Goal: Information Seeking & Learning: Learn about a topic

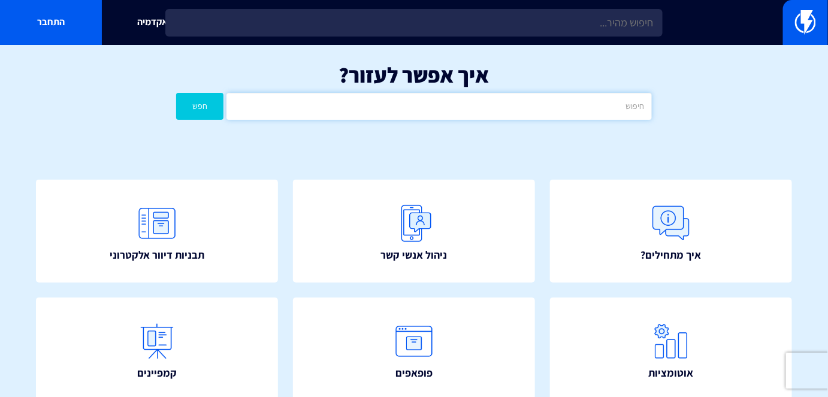
click at [574, 112] on input "text" at bounding box center [439, 106] width 425 height 27
type input "ש"
type input "ads"
click at [176, 93] on button "חפש" at bounding box center [199, 106] width 47 height 27
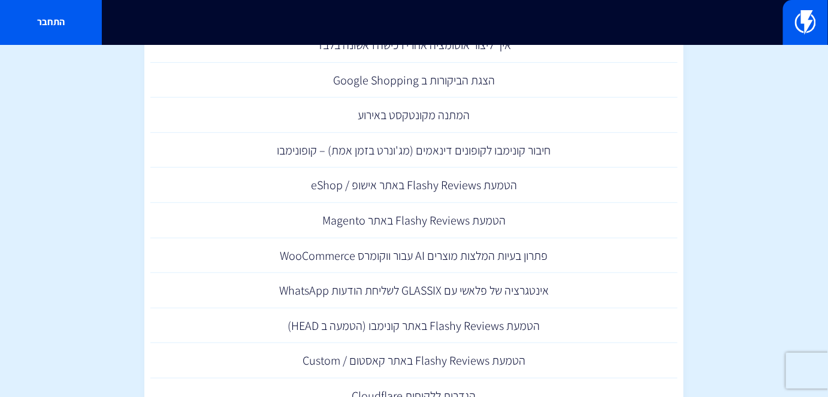
scroll to position [54, 0]
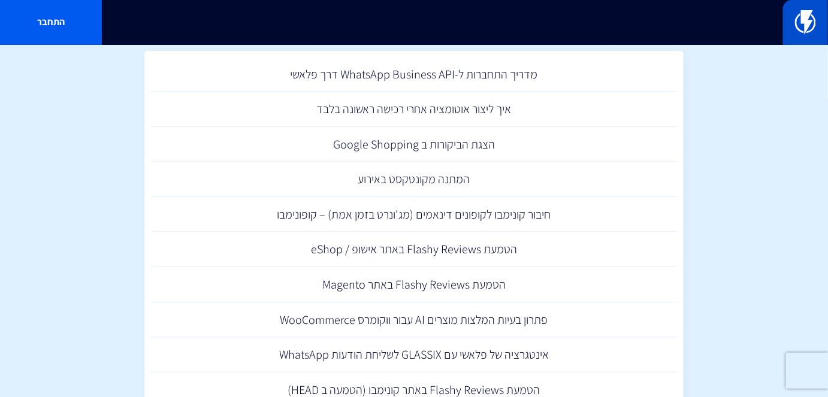
click at [805, 8] on link at bounding box center [805, 22] width 45 height 45
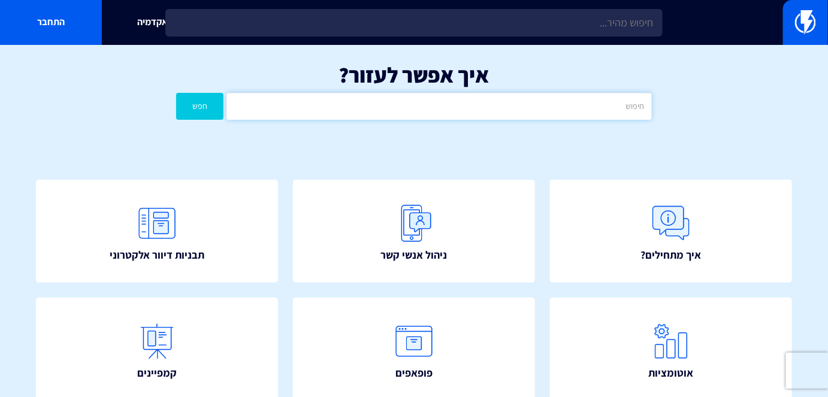
click at [556, 112] on input "text" at bounding box center [439, 106] width 425 height 27
type input "d"
type input "גוגל"
click at [176, 93] on button "חפש" at bounding box center [199, 106] width 47 height 27
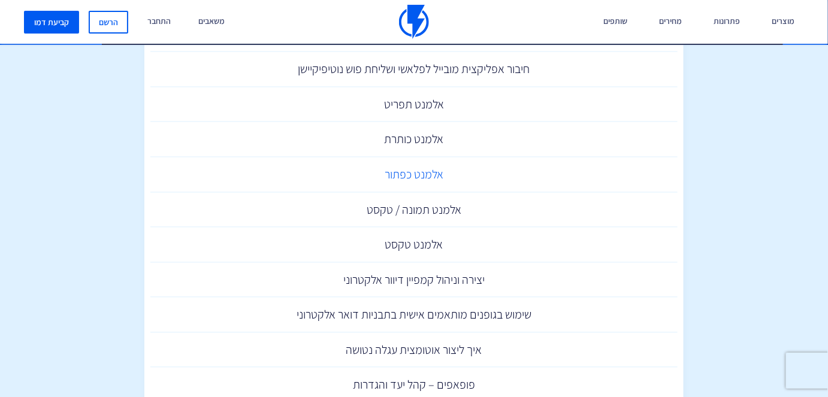
scroll to position [762, 0]
